Goal: Task Accomplishment & Management: Manage account settings

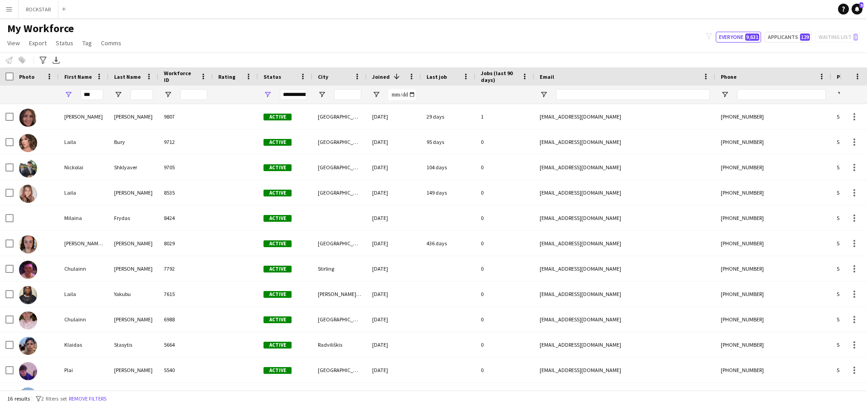
click at [13, 5] on button "Menu" at bounding box center [9, 9] width 18 height 18
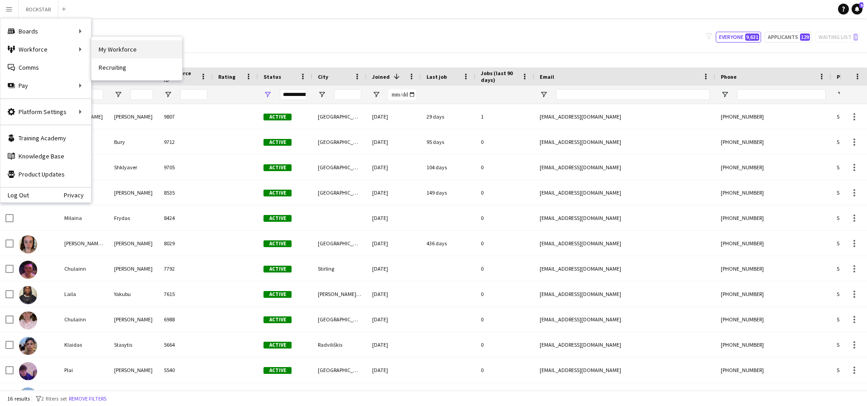
click at [114, 46] on link "My Workforce" at bounding box center [136, 49] width 91 height 18
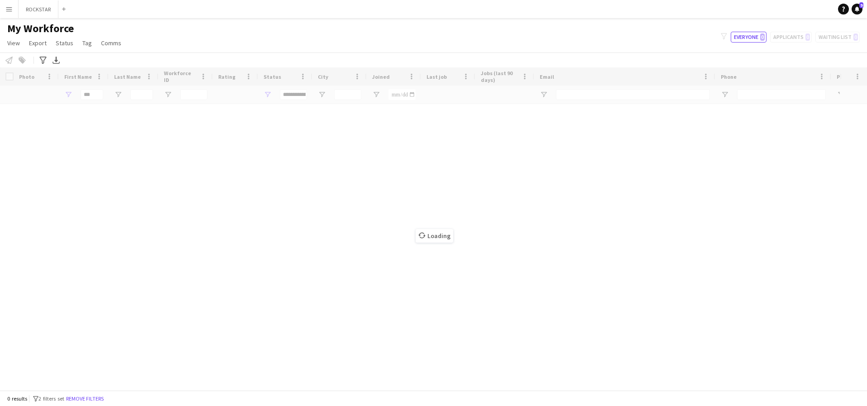
click at [801, 36] on div "filter-1 Everyone 0 Applicants 0 Waiting list 0" at bounding box center [791, 37] width 154 height 11
click at [98, 96] on div "Loading" at bounding box center [433, 228] width 867 height 323
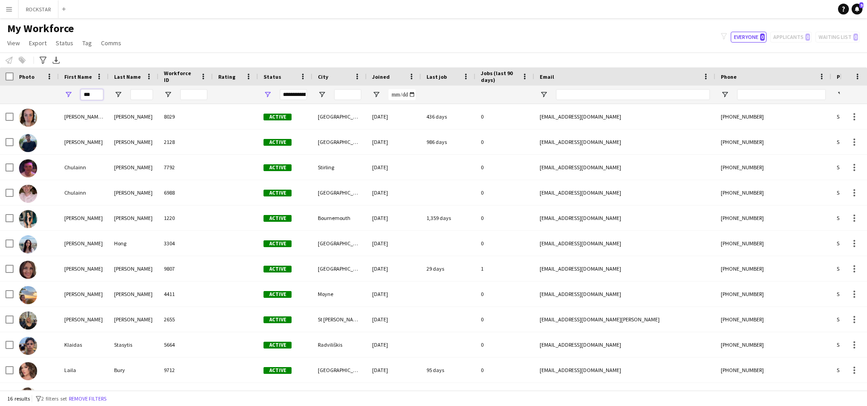
click at [98, 96] on input "***" at bounding box center [92, 94] width 23 height 11
type input "*"
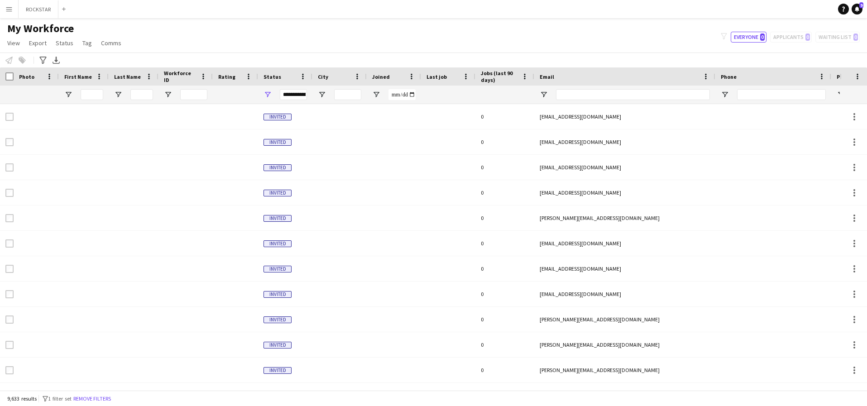
click at [803, 34] on div "filter-1 Everyone 0 Applicants 0 Waiting list 0" at bounding box center [791, 37] width 154 height 11
click at [735, 46] on div "My Workforce View Views Default view Deliveroo New view Update view Delete view…" at bounding box center [433, 37] width 867 height 31
click at [748, 36] on button "Everyone 0" at bounding box center [749, 37] width 36 height 11
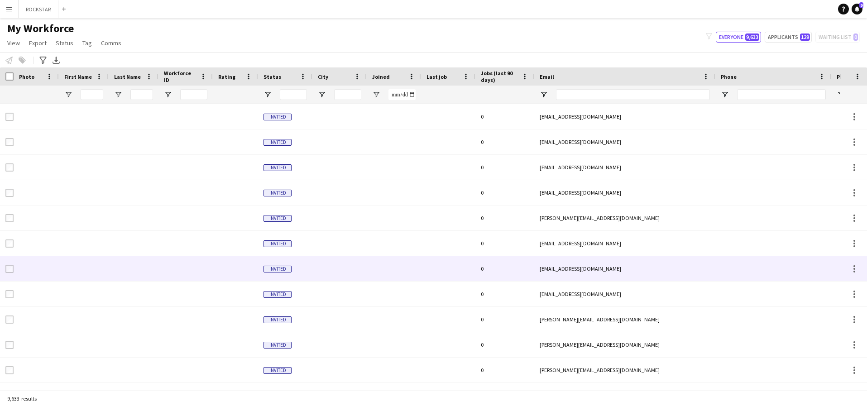
click at [801, 28] on div "My Workforce View Views Default view Deliveroo New view Update view Delete view…" at bounding box center [433, 37] width 867 height 31
type input "**********"
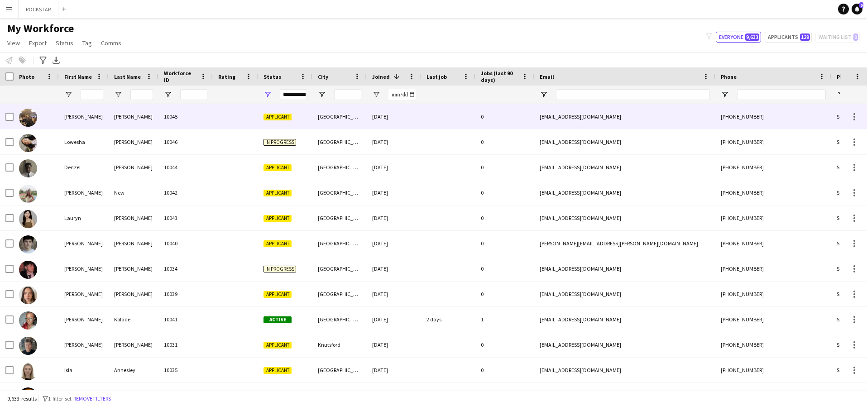
click at [229, 122] on div at bounding box center [235, 116] width 45 height 25
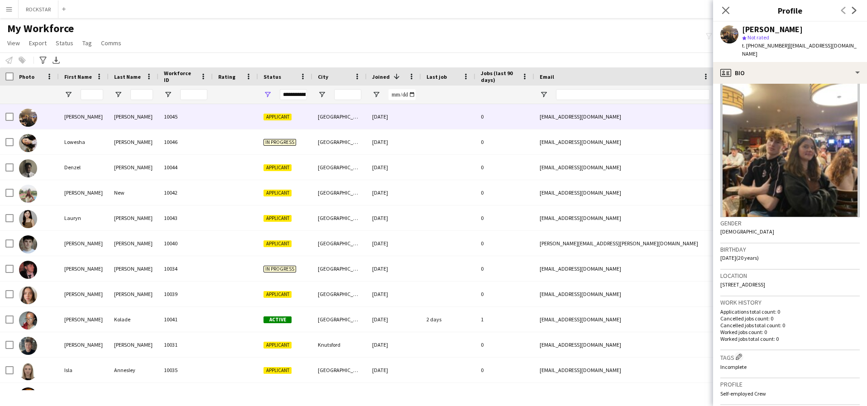
scroll to position [189, 0]
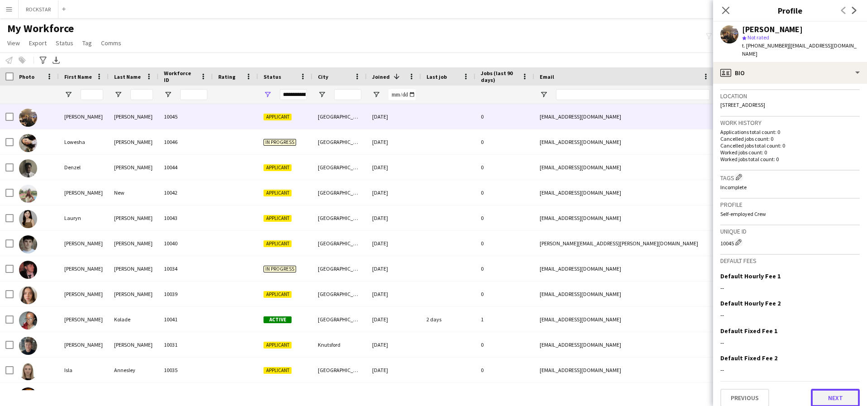
click at [825, 395] on button "Next" at bounding box center [835, 398] width 49 height 18
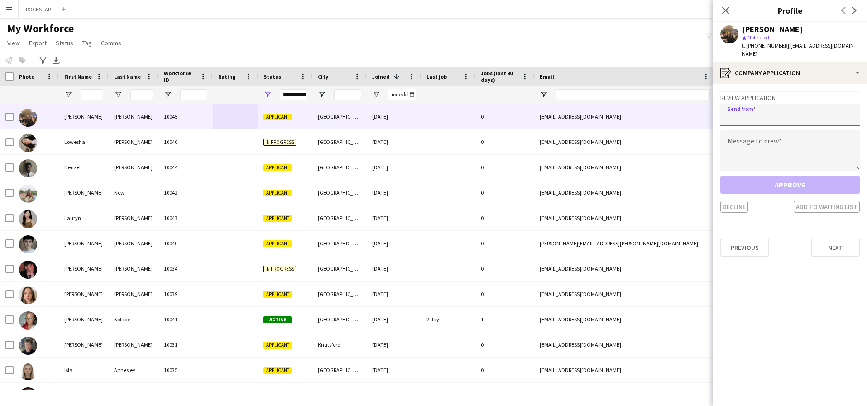
click at [765, 104] on input "email" at bounding box center [789, 115] width 139 height 23
type input "**********"
click at [760, 143] on textarea at bounding box center [789, 150] width 139 height 41
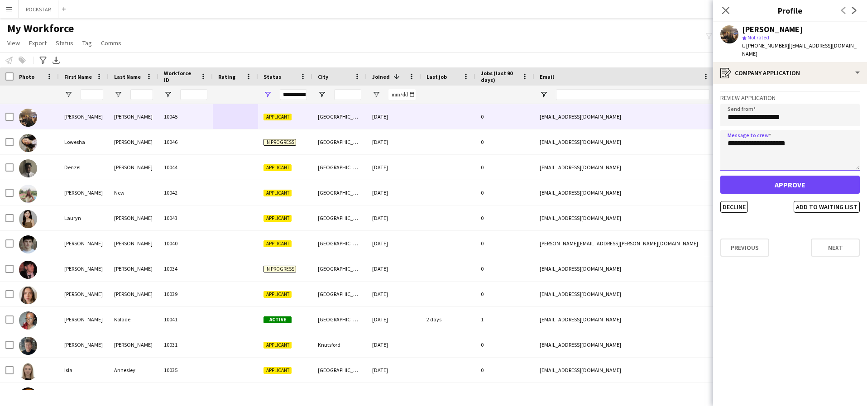
drag, startPoint x: 802, startPoint y: 137, endPoint x: 692, endPoint y: 136, distance: 110.0
click at [692, 136] on body "Menu Boards Boards Boards All jobs Status Workforce Workforce My Workforce Recr…" at bounding box center [433, 203] width 867 height 406
type textarea "**********"
click at [792, 177] on button "Approve" at bounding box center [789, 185] width 139 height 18
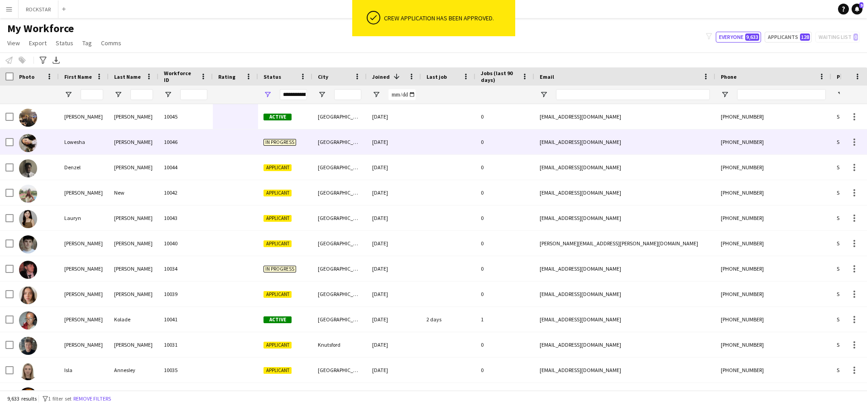
click at [188, 132] on div "10046" at bounding box center [185, 142] width 54 height 25
